Goal: Information Seeking & Learning: Learn about a topic

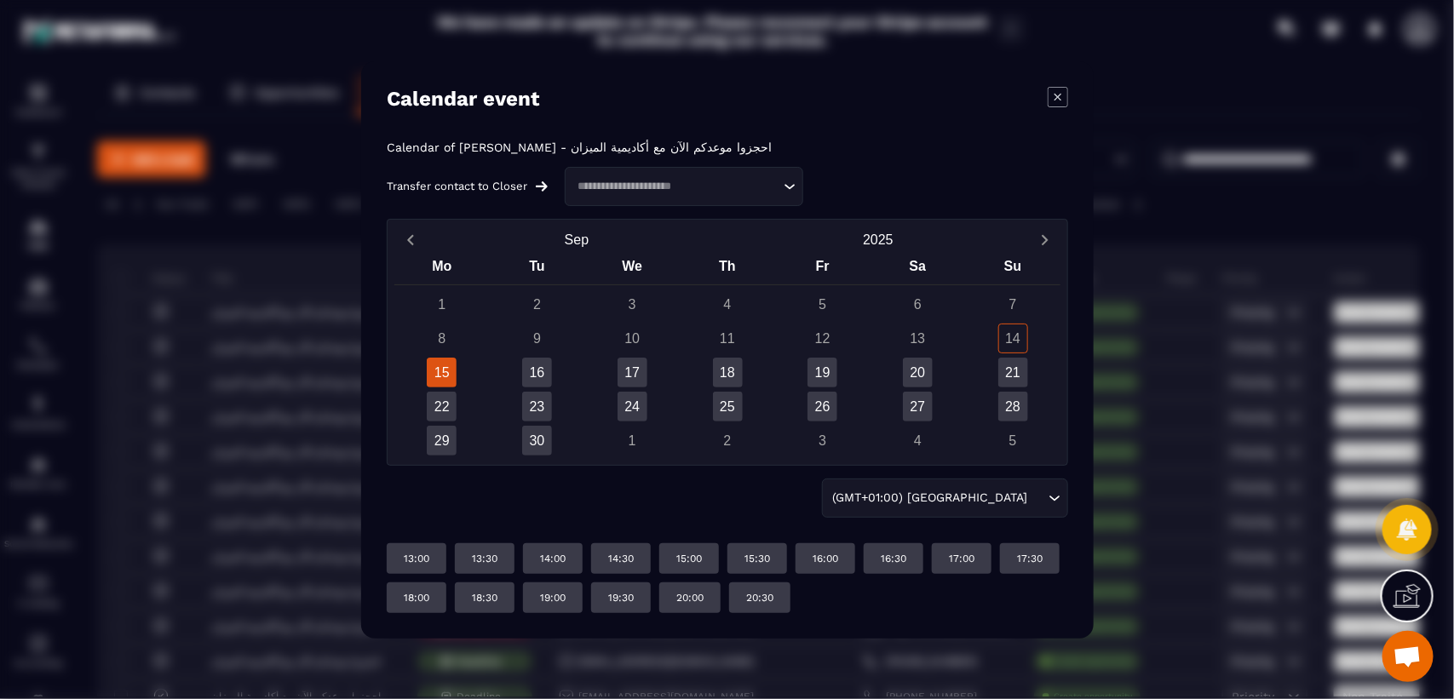
click at [1065, 95] on icon "Modal window" at bounding box center [1058, 97] width 20 height 20
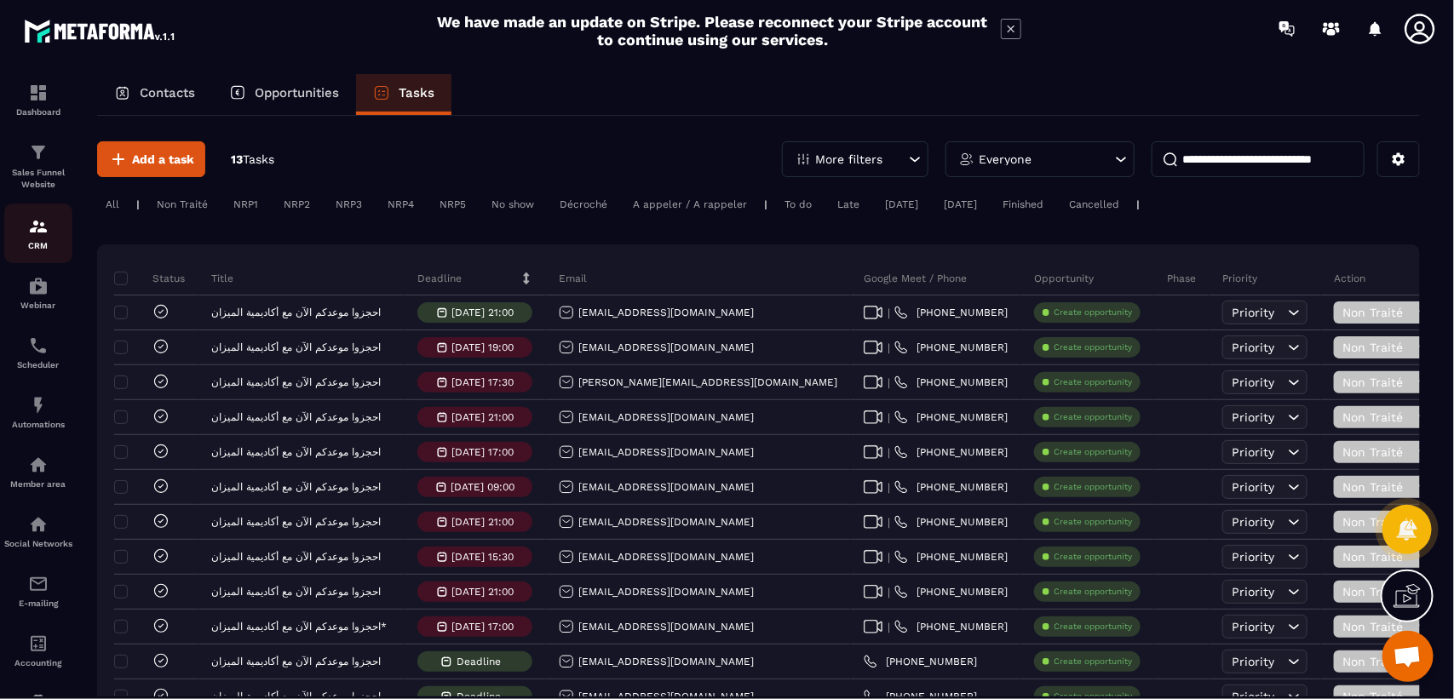
click at [37, 239] on div "CRM" at bounding box center [38, 233] width 68 height 34
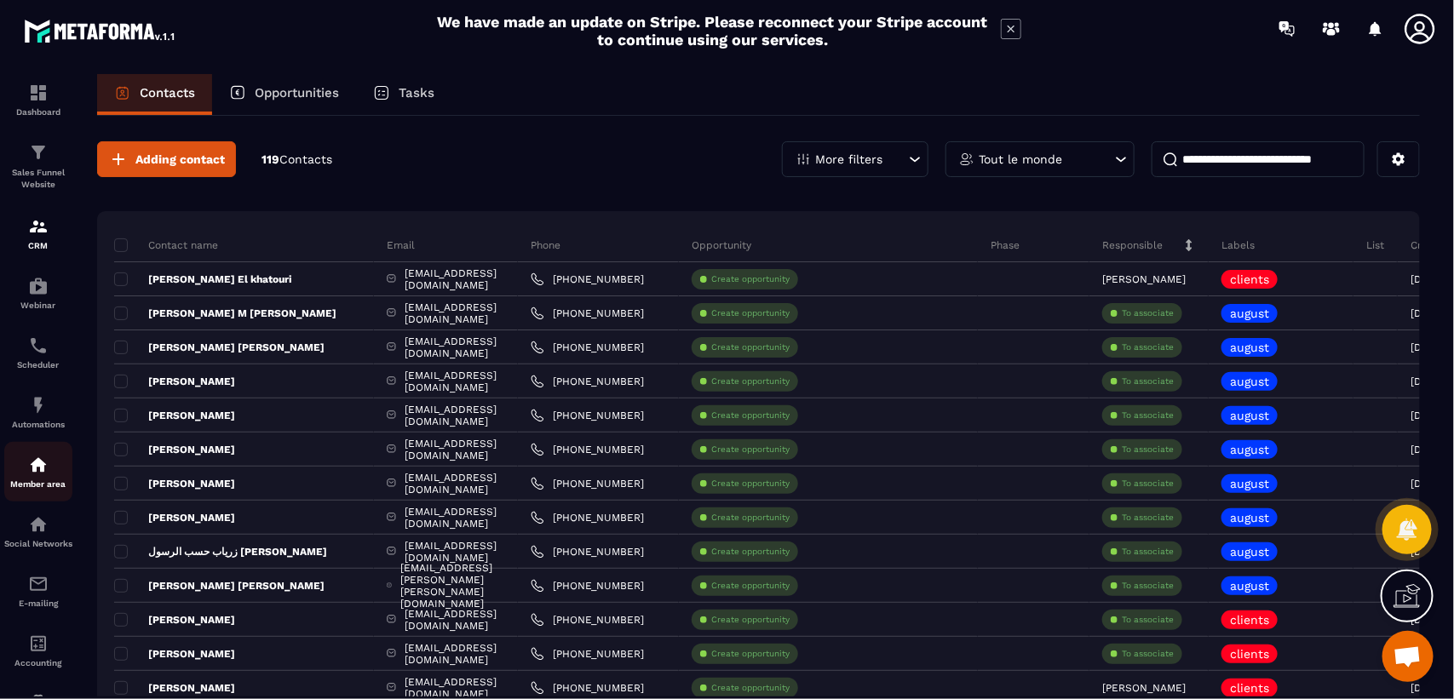
click at [39, 469] on img at bounding box center [38, 465] width 20 height 20
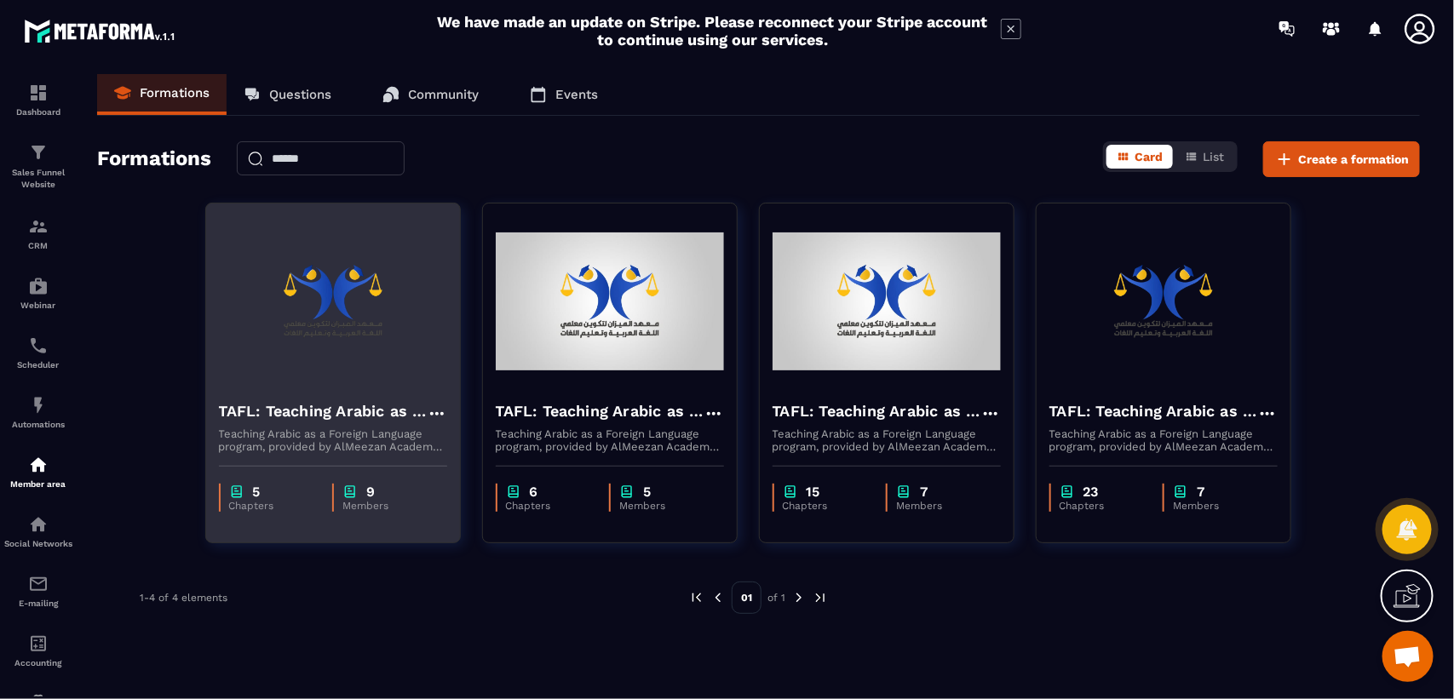
click at [321, 329] on img at bounding box center [333, 301] width 228 height 170
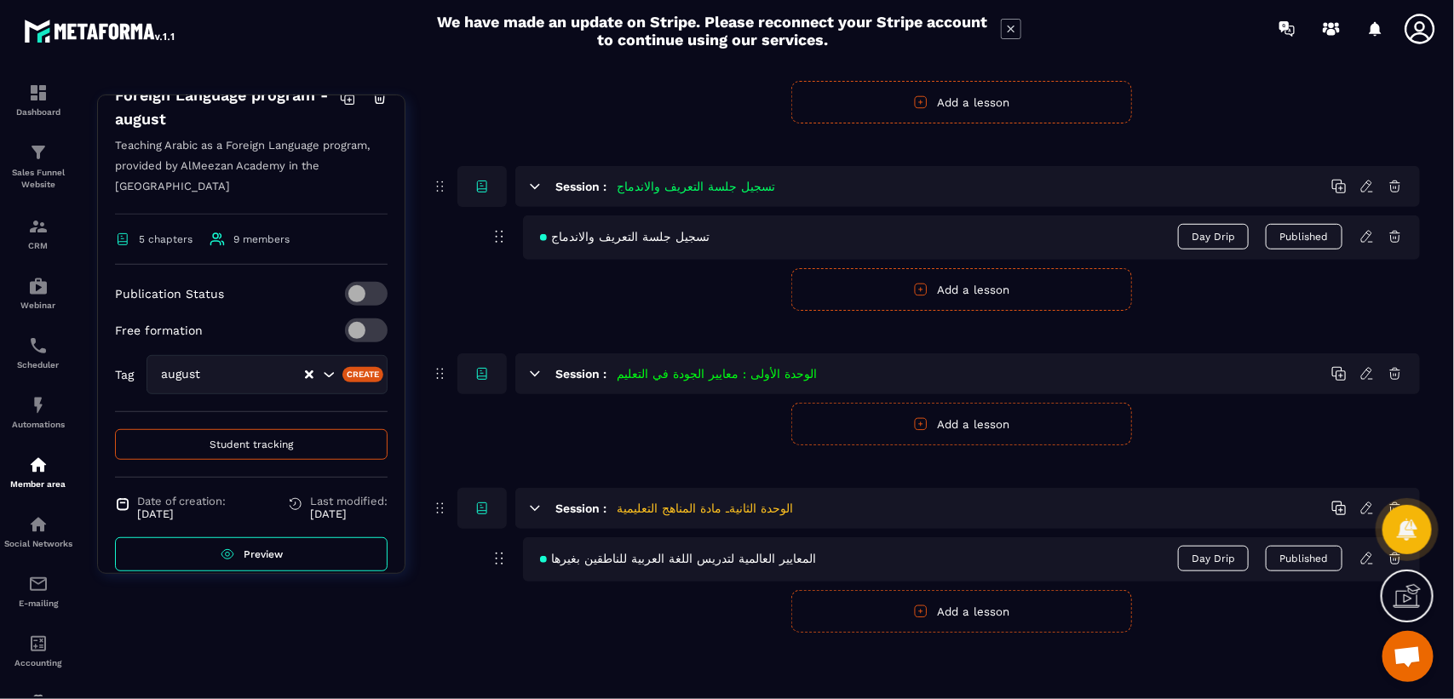
scroll to position [305, 0]
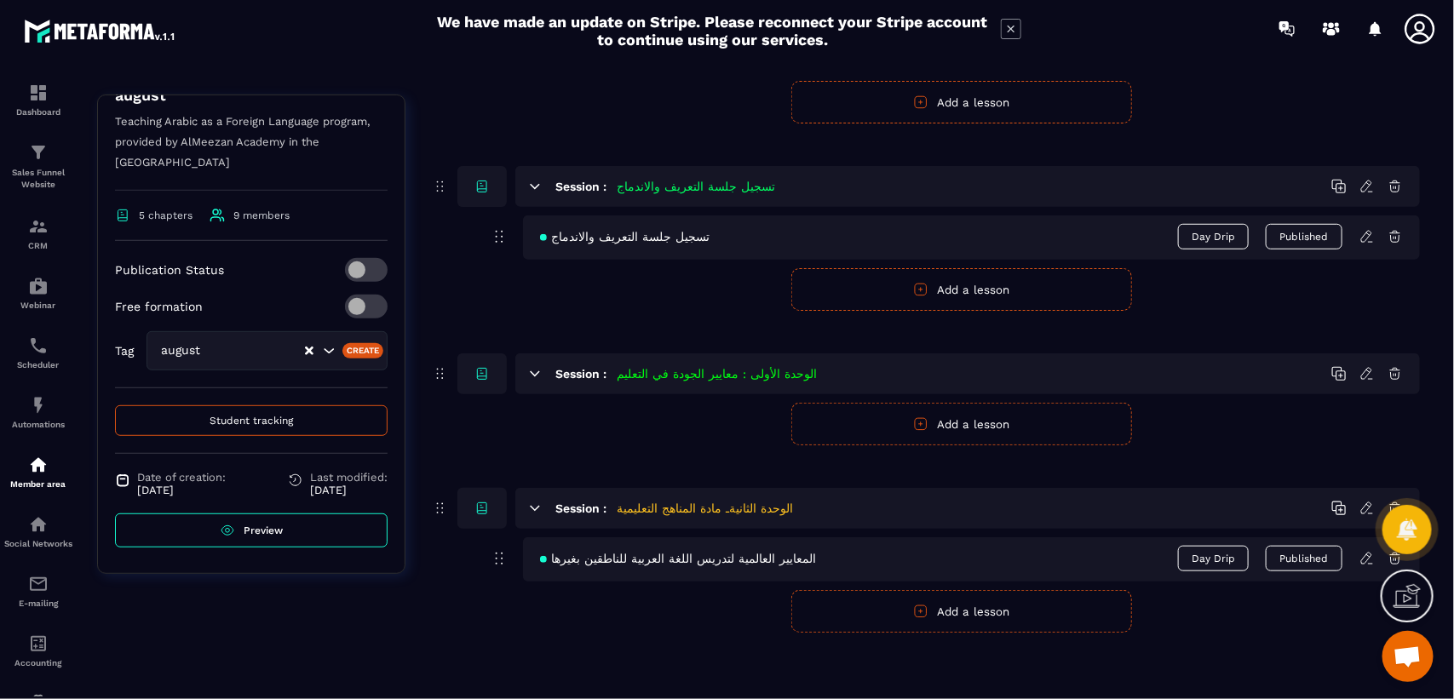
click at [626, 562] on span "المعايير العالمية لتدريس اللغة العربية للناطقين بغيرها" at bounding box center [678, 559] width 276 height 14
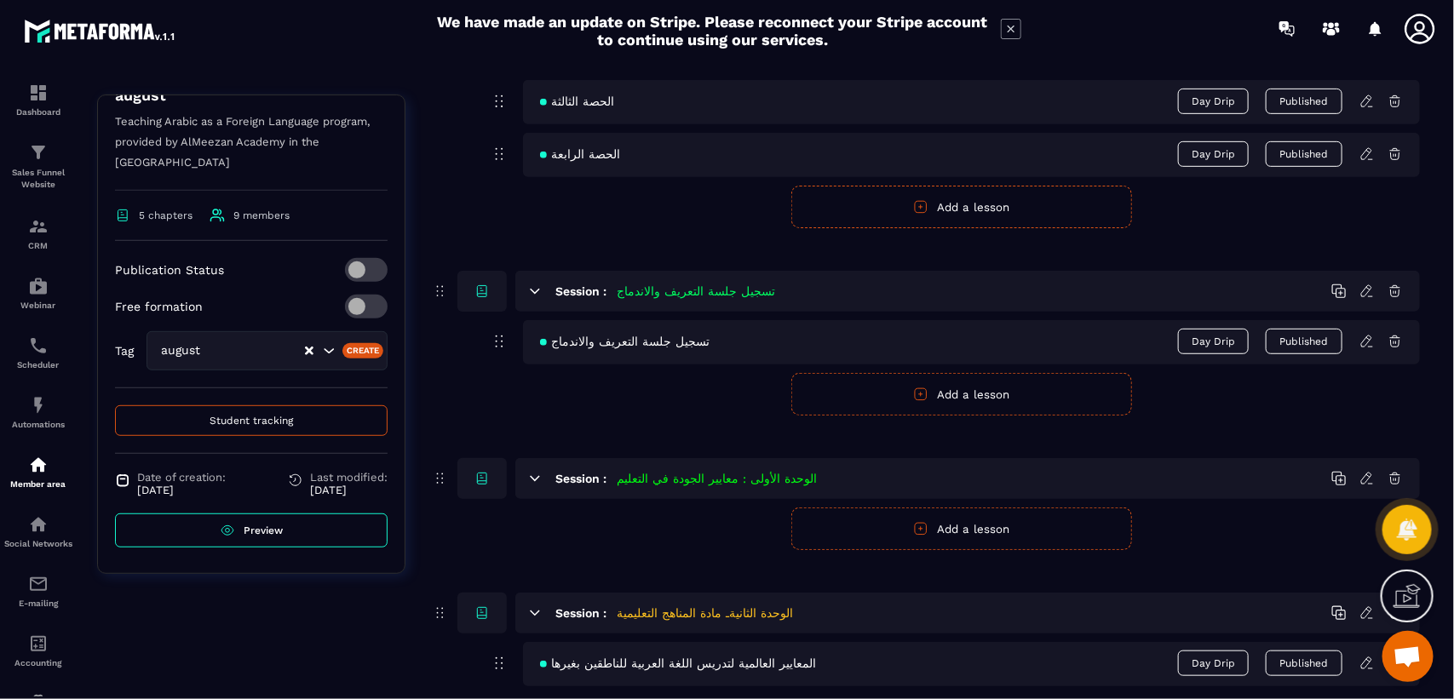
scroll to position [531, 0]
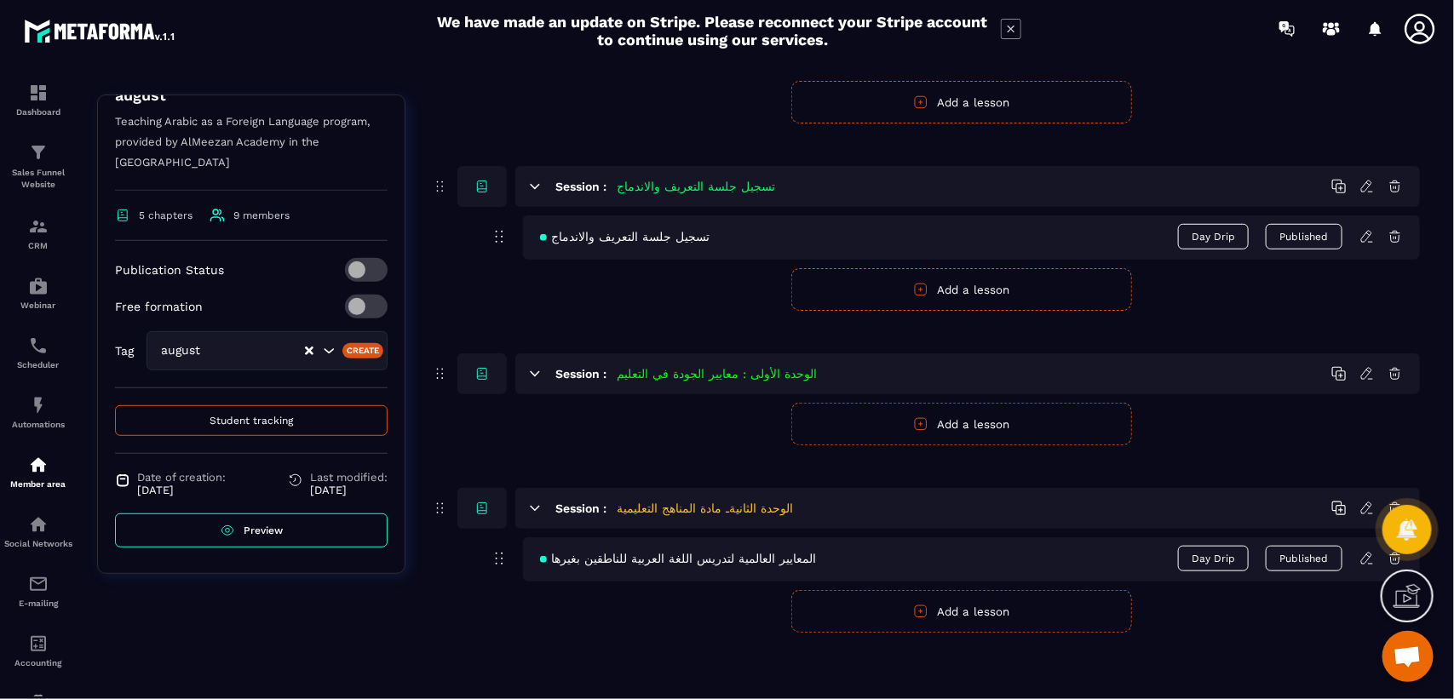
click at [268, 534] on span "Preview" at bounding box center [263, 531] width 39 height 12
